Goal: Task Accomplishment & Management: Use online tool/utility

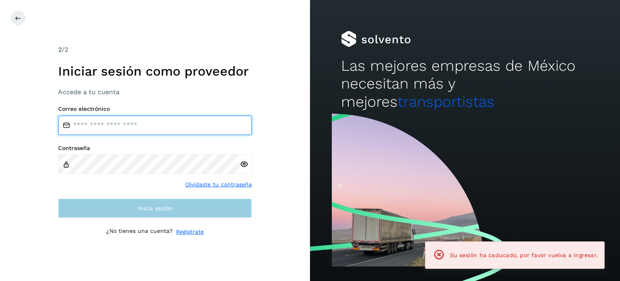
type input "**********"
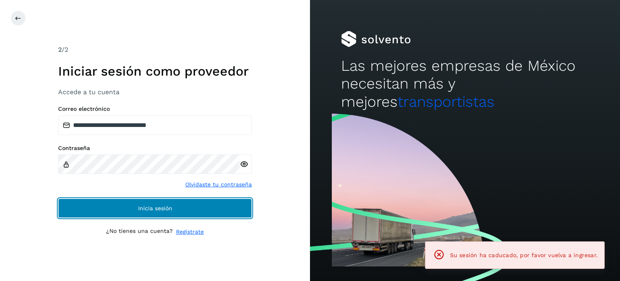
click at [229, 205] on button "Inicia sesión" at bounding box center [155, 207] width 194 height 19
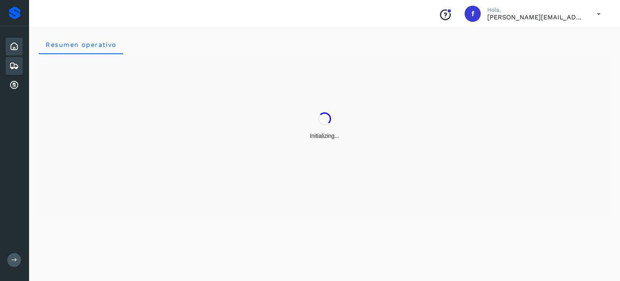
click at [11, 67] on icon at bounding box center [14, 66] width 10 height 10
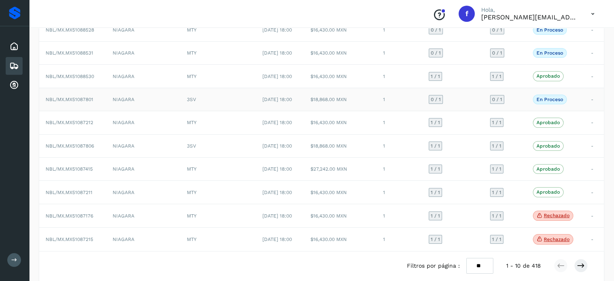
scroll to position [106, 0]
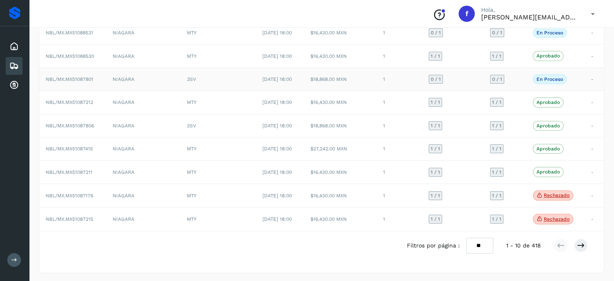
click at [86, 81] on td "NBL/MX.MX51087801" at bounding box center [72, 78] width 67 height 23
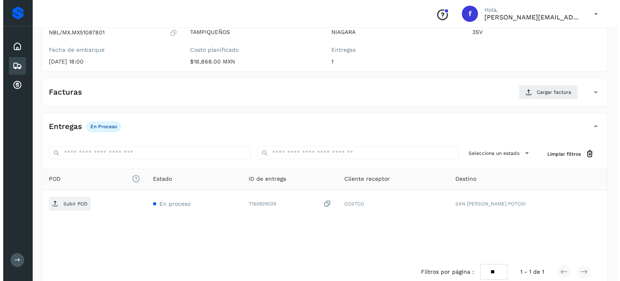
scroll to position [103, 0]
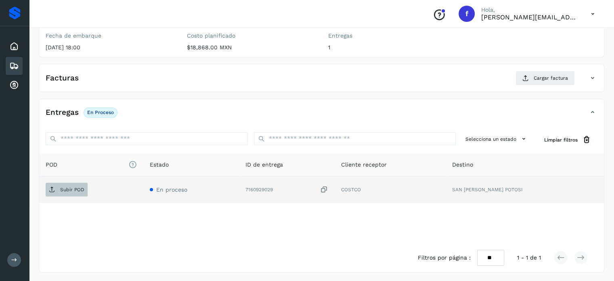
click at [73, 187] on p "Subir POD" at bounding box center [72, 190] width 24 height 6
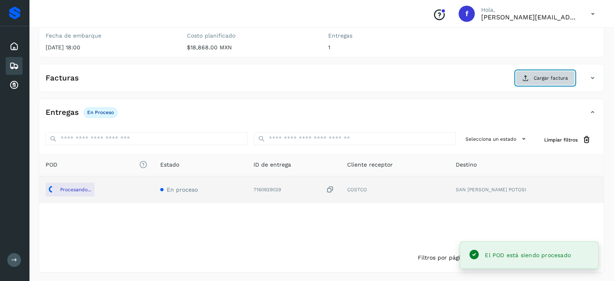
click at [547, 77] on span "Cargar factura" at bounding box center [551, 77] width 34 height 7
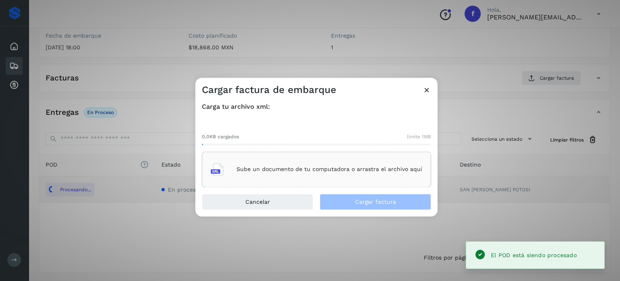
click at [322, 159] on div "Sube un documento de tu computadora o arrastra el archivo aquí" at bounding box center [317, 169] width 212 height 22
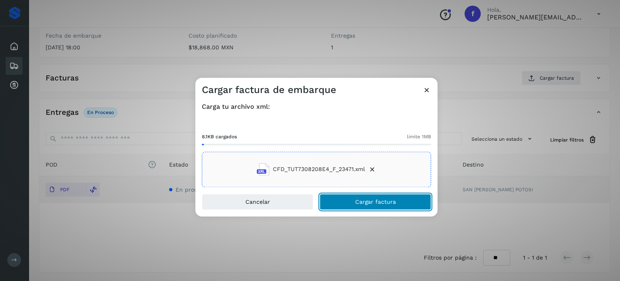
click at [371, 197] on button "Cargar factura" at bounding box center [375, 201] width 111 height 16
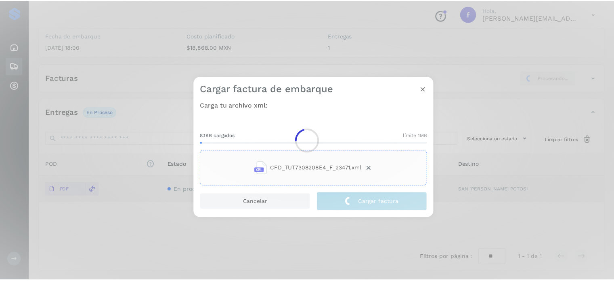
scroll to position [102, 0]
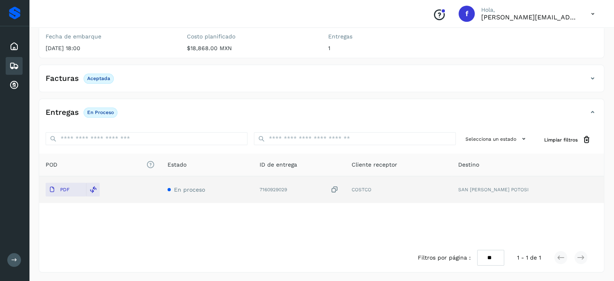
click at [293, 214] on div "POD El tamaño máximo de archivo es de 20 Mb. Estado ID de entrega Cliente recep…" at bounding box center [321, 198] width 565 height 90
click at [8, 61] on div "Embarques" at bounding box center [14, 66] width 17 height 18
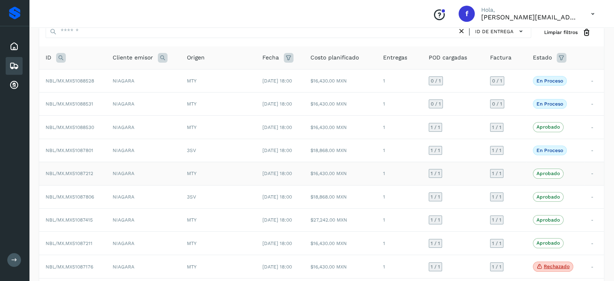
scroll to position [21, 0]
